Goal: Task Accomplishment & Management: Use online tool/utility

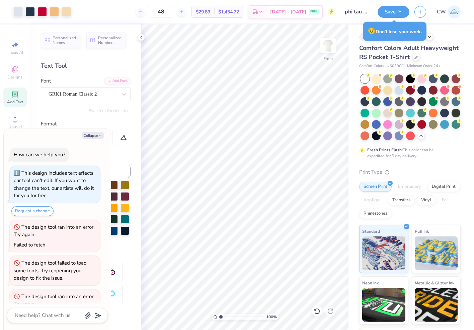
scroll to position [864, 0]
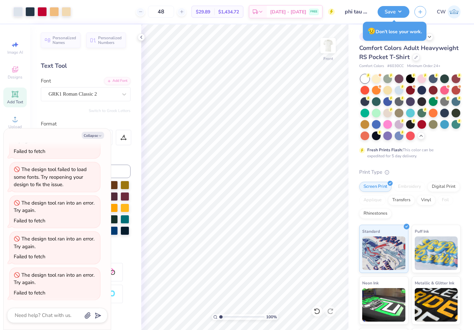
type textarea "x"
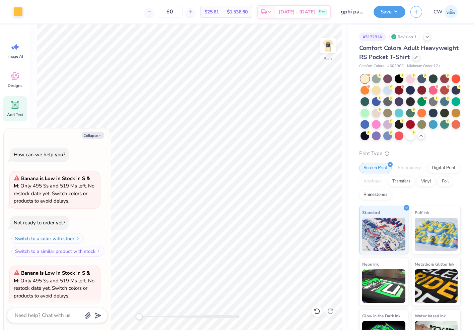
scroll to position [368, 0]
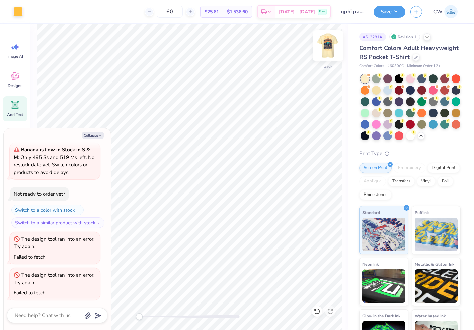
click at [325, 42] on img at bounding box center [328, 45] width 27 height 27
click at [30, 11] on div at bounding box center [29, 10] width 9 height 9
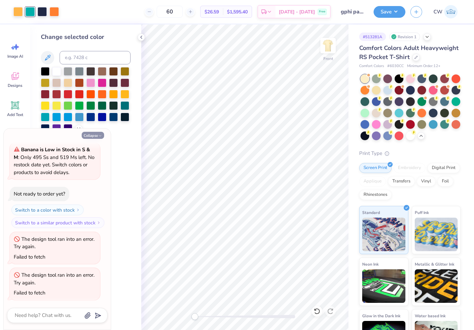
click at [94, 135] on button "Collapse" at bounding box center [93, 135] width 22 height 7
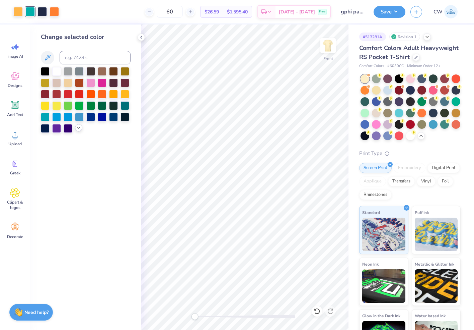
click at [78, 128] on polyline at bounding box center [78, 127] width 3 height 1
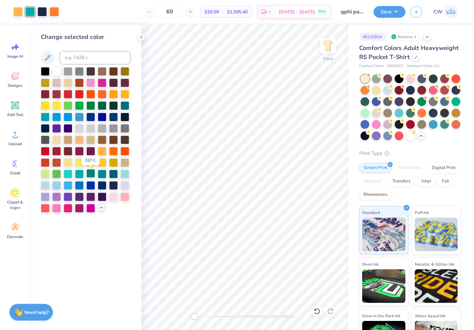
click at [91, 173] on div at bounding box center [90, 173] width 9 height 9
click at [143, 38] on icon at bounding box center [141, 37] width 5 height 5
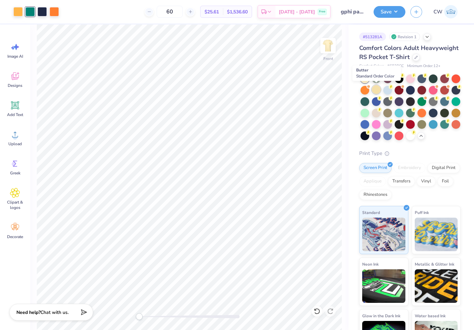
click at [376, 89] on div at bounding box center [376, 89] width 9 height 9
click at [375, 78] on div at bounding box center [376, 78] width 9 height 9
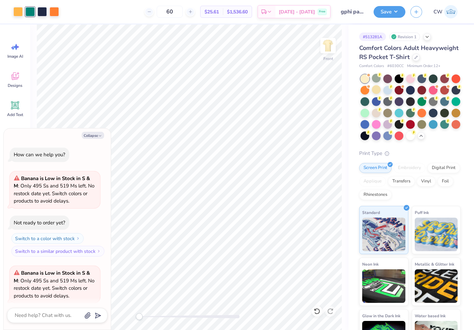
scroll to position [463, 0]
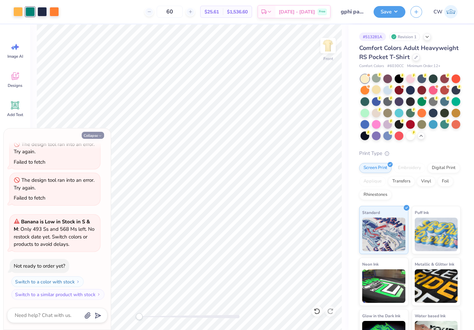
click at [97, 135] on button "Collapse" at bounding box center [93, 135] width 22 height 7
type textarea "x"
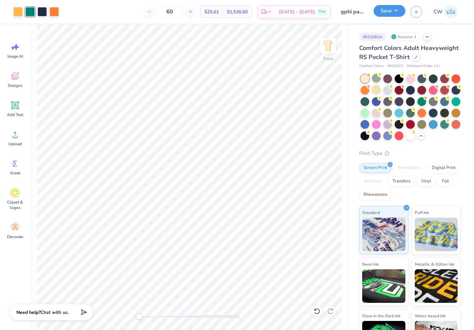
click at [394, 11] on button "Save" at bounding box center [390, 11] width 32 height 12
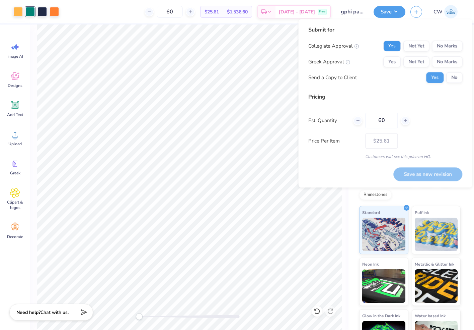
click at [398, 44] on button "Yes" at bounding box center [392, 46] width 17 height 11
click at [398, 58] on button "Yes" at bounding box center [392, 61] width 17 height 11
click at [412, 171] on button "Save as new revision" at bounding box center [428, 174] width 69 height 14
type input "– –"
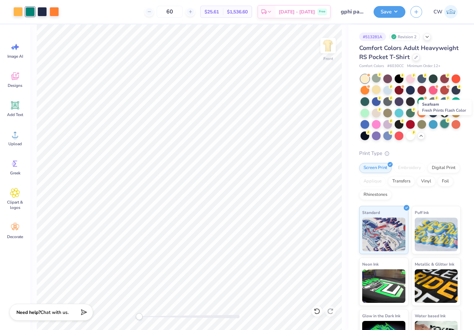
click at [445, 124] on div at bounding box center [445, 123] width 9 height 9
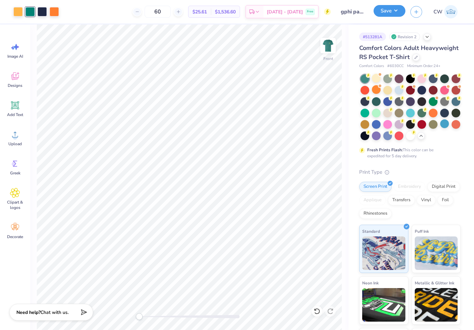
click at [387, 8] on button "Save" at bounding box center [390, 11] width 32 height 12
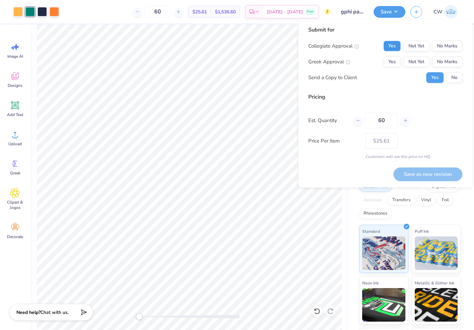
click at [389, 47] on button "Yes" at bounding box center [392, 46] width 17 height 11
click at [389, 64] on button "Yes" at bounding box center [392, 61] width 17 height 11
click at [413, 174] on button "Save as new revision" at bounding box center [428, 174] width 69 height 14
type input "$25.61"
